Goal: Information Seeking & Learning: Learn about a topic

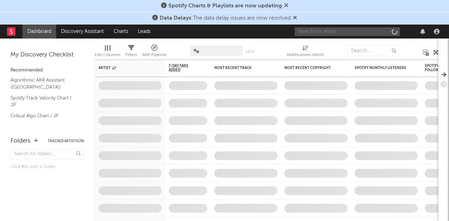
click at [343, 32] on input "text" at bounding box center [347, 31] width 105 height 9
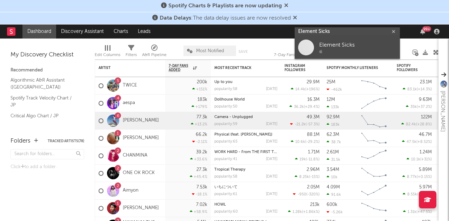
type input "Element Sicks"
click at [341, 47] on div "Element Sicks" at bounding box center [357, 45] width 77 height 8
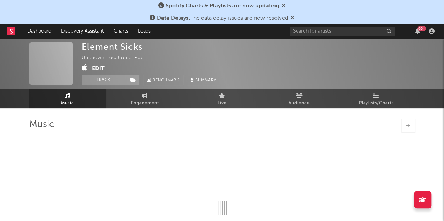
select select "1w"
